Goal: Task Accomplishment & Management: Manage account settings

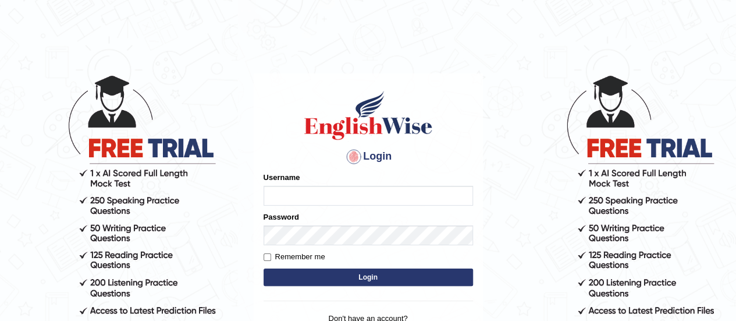
type input "kriti18"
click at [266, 253] on input "Remember me" at bounding box center [268, 257] width 8 height 8
checkbox input "true"
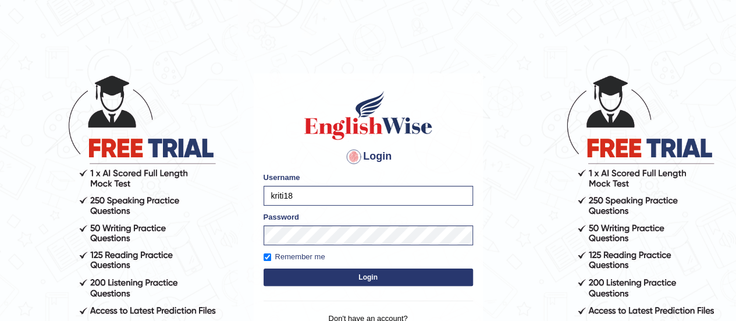
click at [307, 279] on button "Login" at bounding box center [368, 276] width 209 height 17
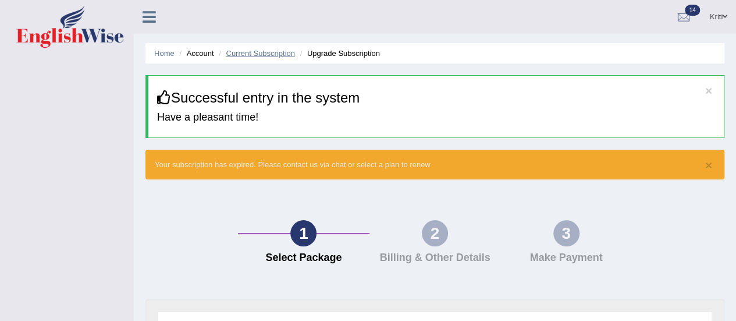
click at [264, 57] on link "Current Subscription" at bounding box center [260, 53] width 69 height 9
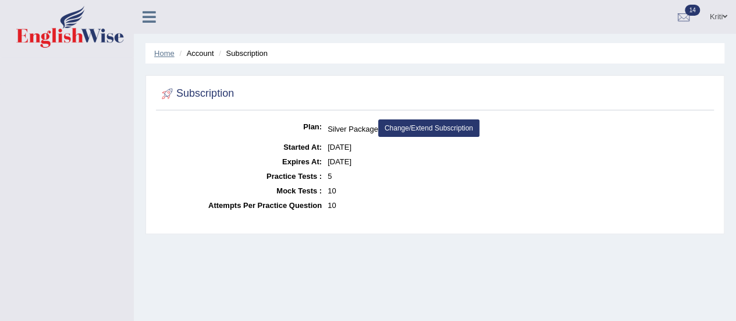
click at [165, 55] on link "Home" at bounding box center [164, 53] width 20 height 9
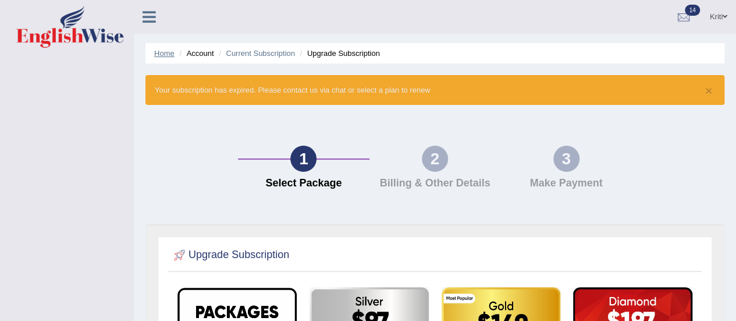
click at [154, 52] on link "Home" at bounding box center [164, 53] width 20 height 9
click at [200, 56] on ul "Home Account Current Subscription Upgrade Subscription" at bounding box center [434, 53] width 579 height 20
click at [209, 124] on div "1 Select Package 2 Billing & Other Details 3 Make Payment" at bounding box center [435, 170] width 590 height 108
click at [251, 53] on link "Current Subscription" at bounding box center [260, 53] width 69 height 9
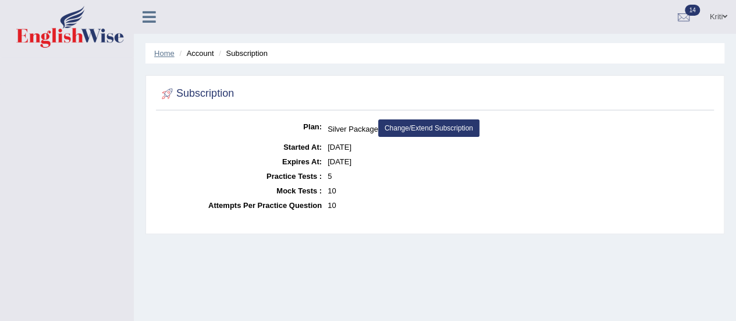
click at [168, 51] on link "Home" at bounding box center [164, 53] width 20 height 9
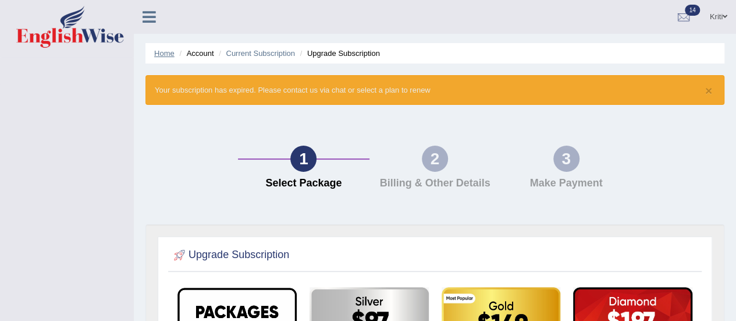
click at [161, 54] on link "Home" at bounding box center [164, 53] width 20 height 9
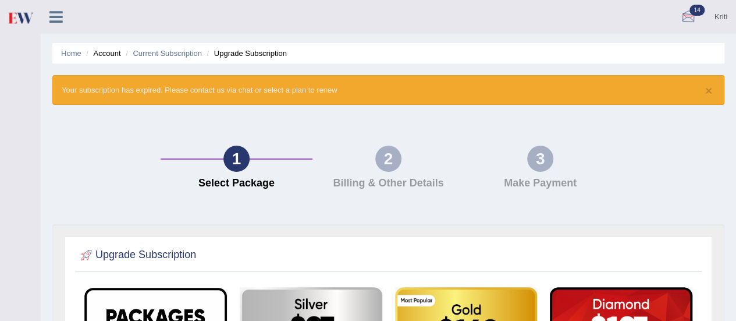
click at [684, 12] on div at bounding box center [687, 17] width 17 height 17
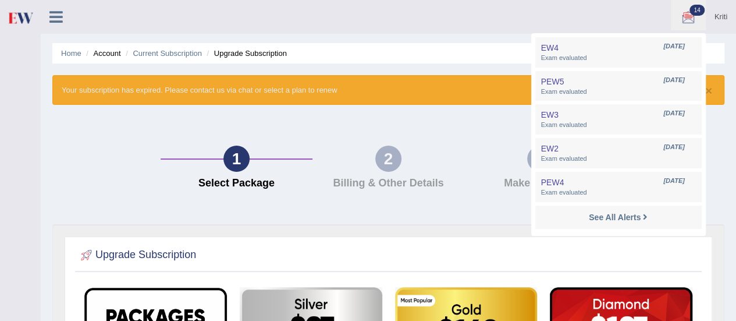
click at [653, 219] on div "See All Alerts" at bounding box center [618, 217] width 155 height 12
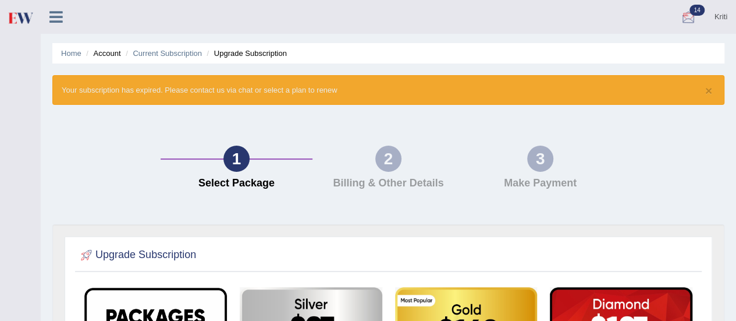
click at [689, 14] on div at bounding box center [687, 17] width 17 height 17
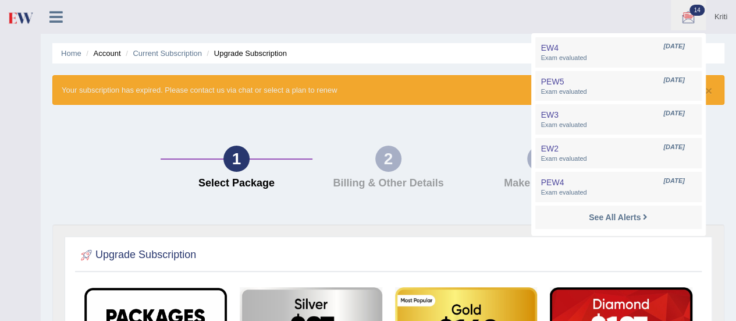
click at [621, 17] on ul "Kriti Toggle navigation Username: kriti18 Access Type: Online Subscription: Sil…" at bounding box center [493, 16] width 487 height 33
